Goal: Task Accomplishment & Management: Manage account settings

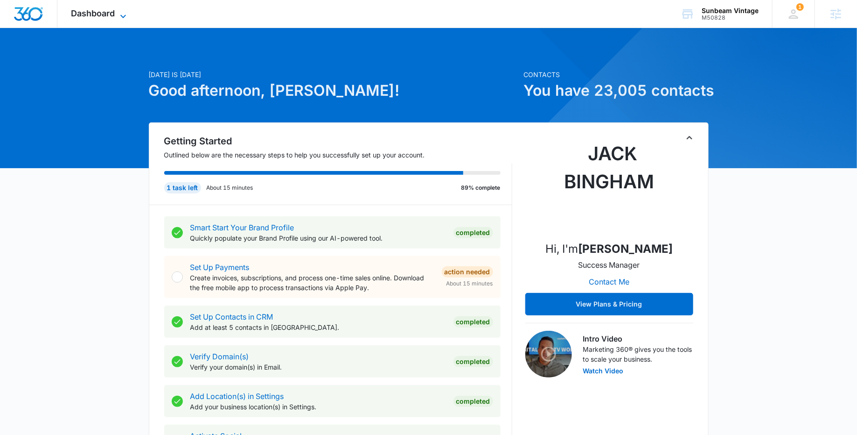
click at [118, 14] on icon at bounding box center [123, 16] width 11 height 11
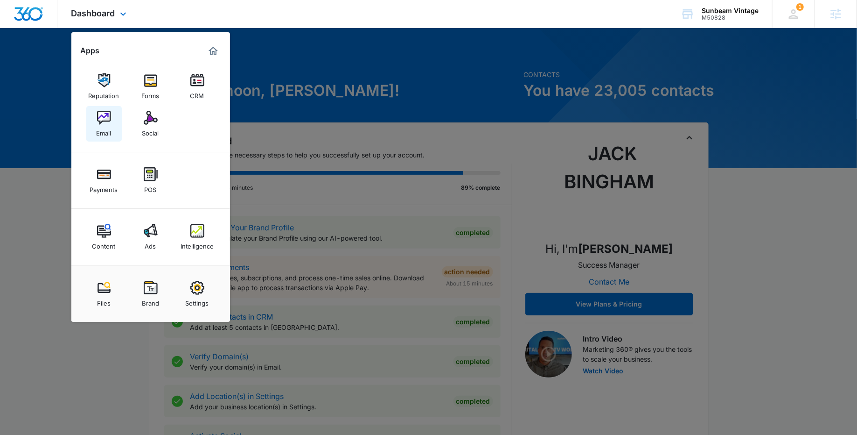
click at [103, 118] on img at bounding box center [104, 118] width 14 height 14
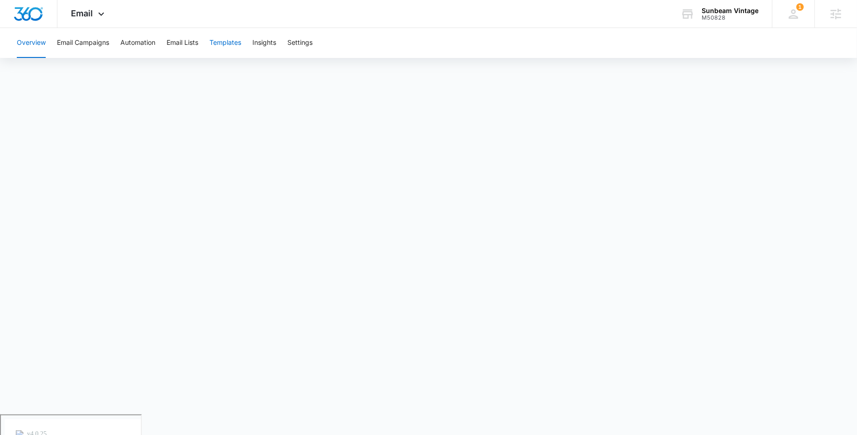
click at [231, 43] on button "Templates" at bounding box center [226, 43] width 32 height 30
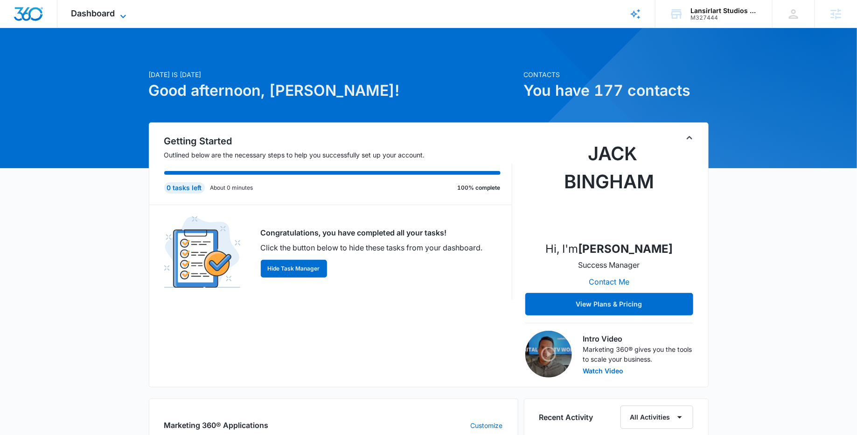
click at [126, 19] on icon at bounding box center [123, 16] width 11 height 11
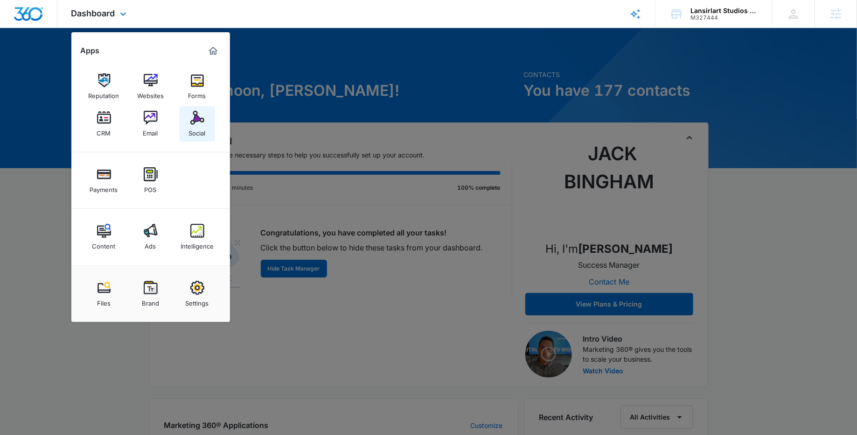
click at [201, 116] on img at bounding box center [197, 118] width 14 height 14
